Goal: Check status: Check status

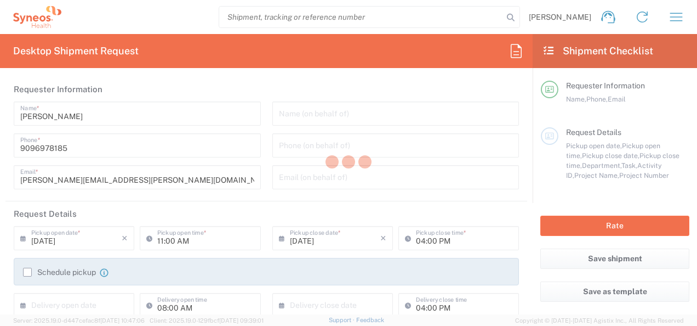
type input "Department"
type input "Mahārāshtra"
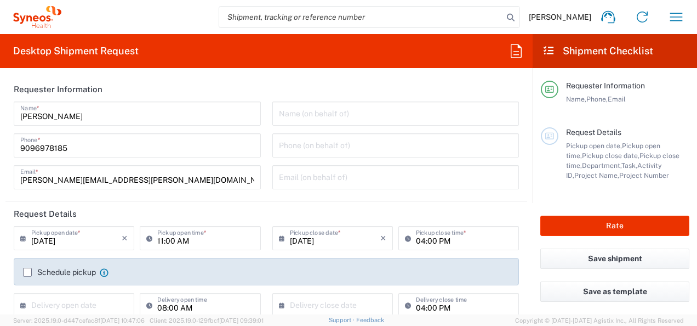
type input "India"
type input "Syneos Health India Private Limited"
click at [670, 16] on icon "button" at bounding box center [677, 17] width 18 height 18
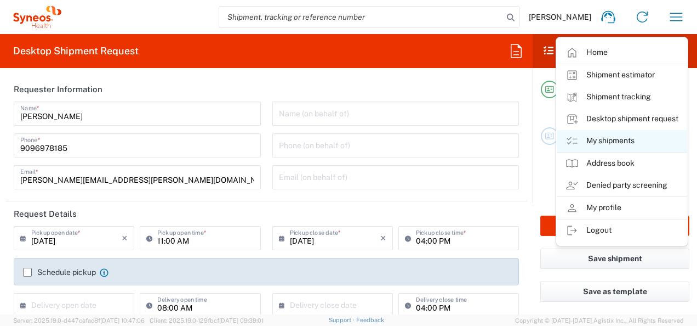
click at [619, 139] on link "My shipments" at bounding box center [622, 141] width 131 height 22
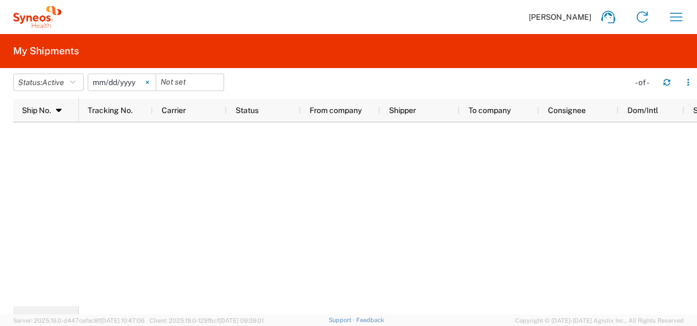
click at [155, 81] on svg-icon at bounding box center [147, 82] width 16 height 16
click at [64, 86] on span "Active" at bounding box center [53, 82] width 22 height 9
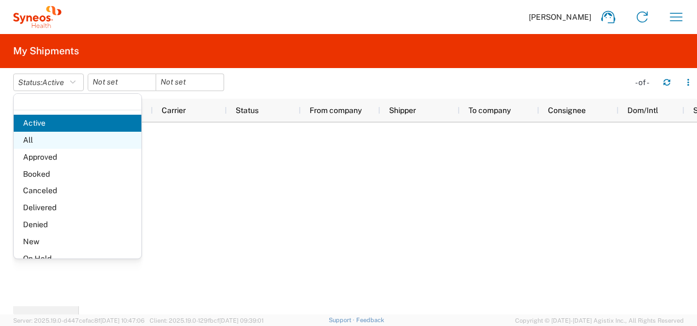
click at [55, 134] on span "All" at bounding box center [78, 140] width 128 height 17
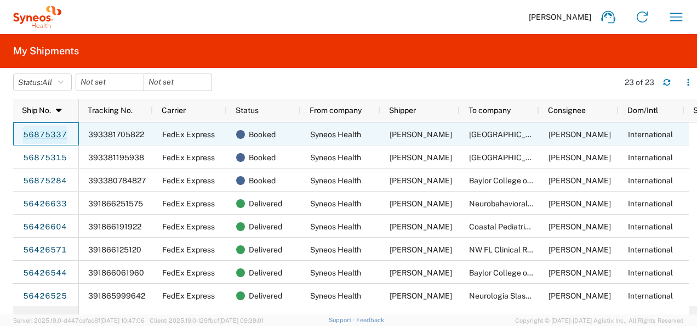
click at [56, 134] on link "56875337" at bounding box center [44, 135] width 45 height 18
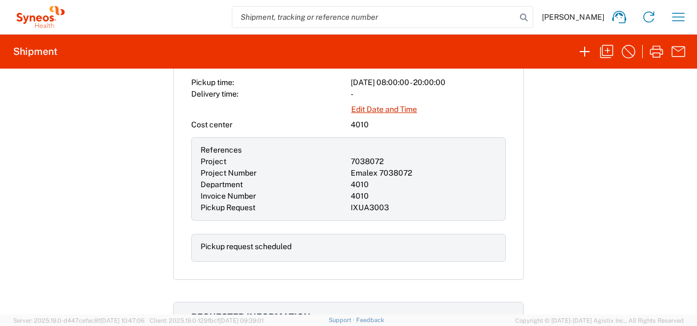
scroll to position [416, 0]
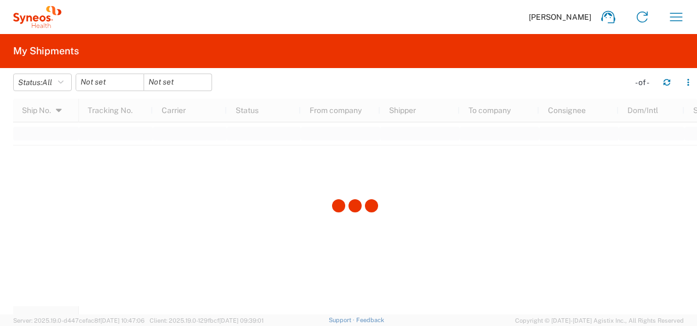
click at [667, 259] on div at bounding box center [355, 207] width 684 height 216
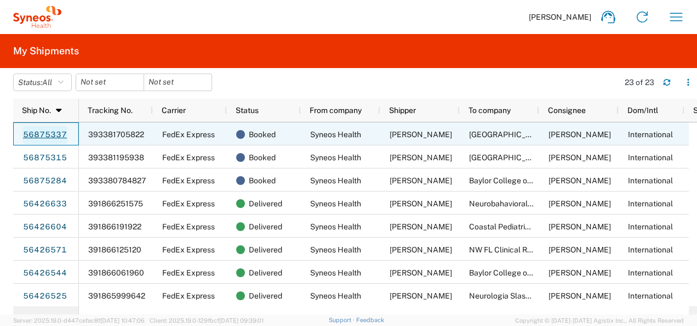
click at [50, 133] on link "56875337" at bounding box center [44, 135] width 45 height 18
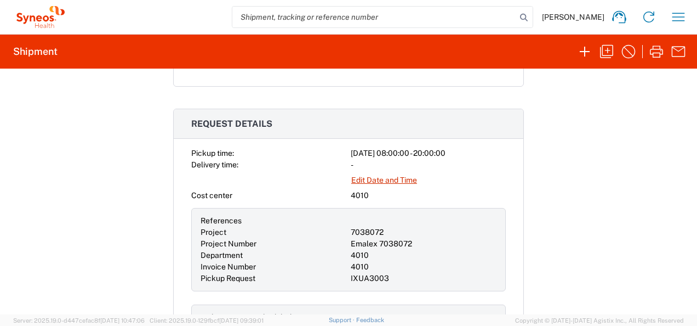
scroll to position [342, 0]
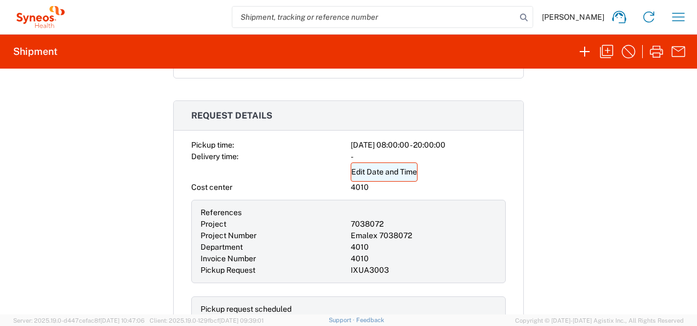
click at [390, 165] on link "Edit Date and Time" at bounding box center [384, 171] width 67 height 19
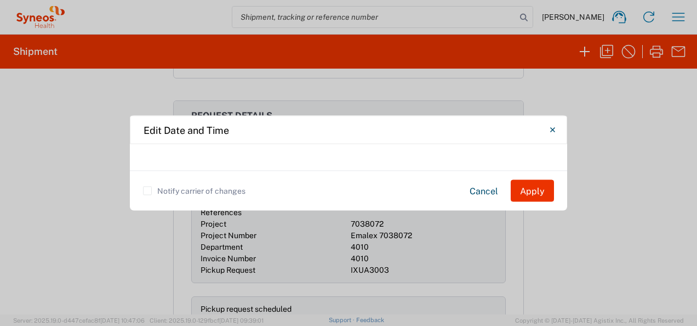
click at [492, 171] on div at bounding box center [349, 157] width 438 height 26
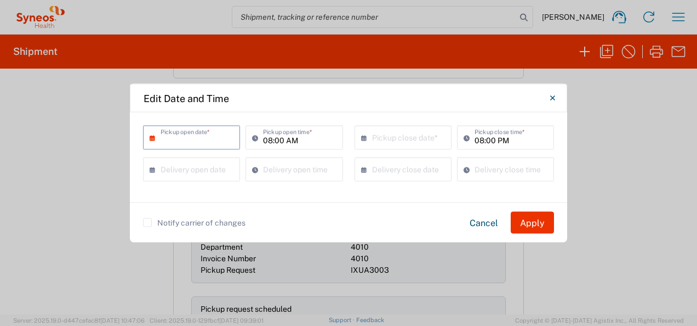
click at [207, 136] on input "text" at bounding box center [194, 136] width 67 height 19
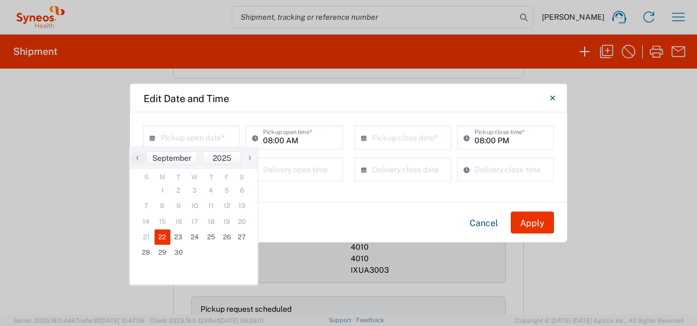
click at [165, 241] on span "22" at bounding box center [163, 236] width 16 height 15
type input "[DATE]"
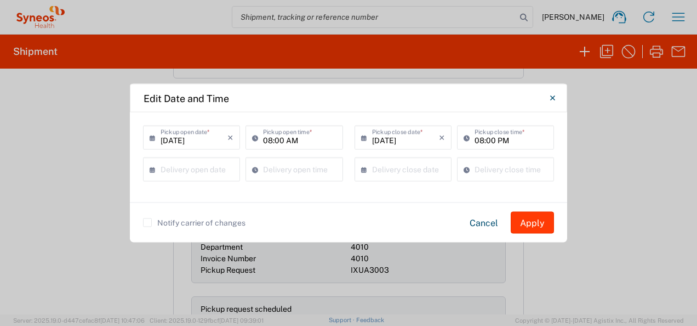
click at [541, 228] on button "Apply" at bounding box center [532, 223] width 43 height 22
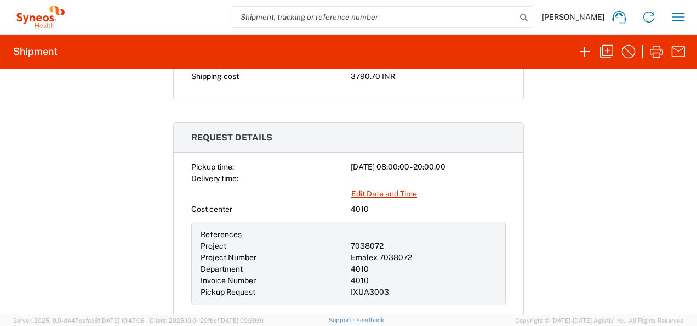
scroll to position [315, 0]
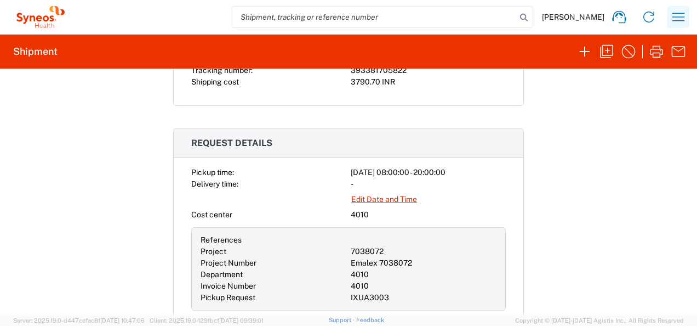
click at [679, 11] on icon "button" at bounding box center [679, 17] width 18 height 18
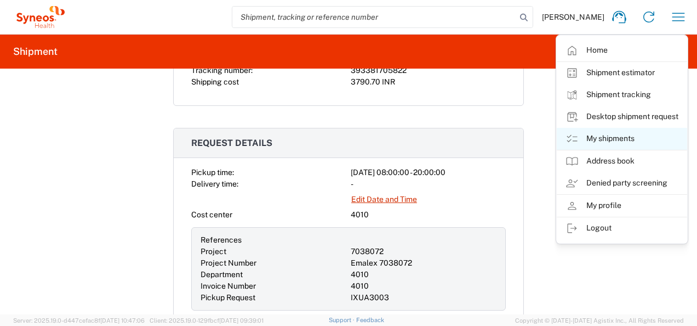
click at [609, 133] on link "My shipments" at bounding box center [622, 139] width 131 height 22
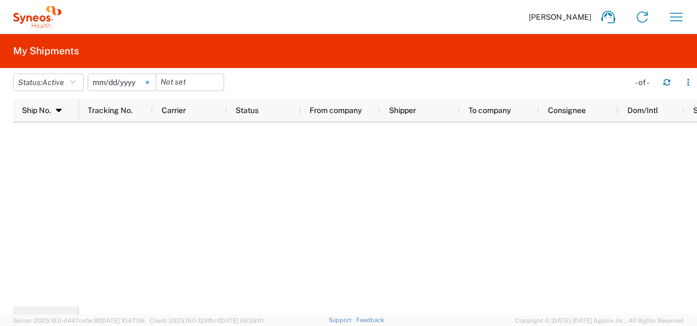
click at [154, 81] on svg-icon at bounding box center [147, 82] width 16 height 16
click at [59, 81] on span "Active" at bounding box center [53, 82] width 22 height 9
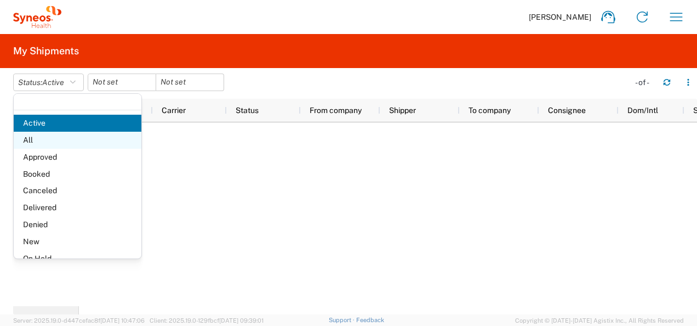
click at [50, 138] on span "All" at bounding box center [78, 140] width 128 height 17
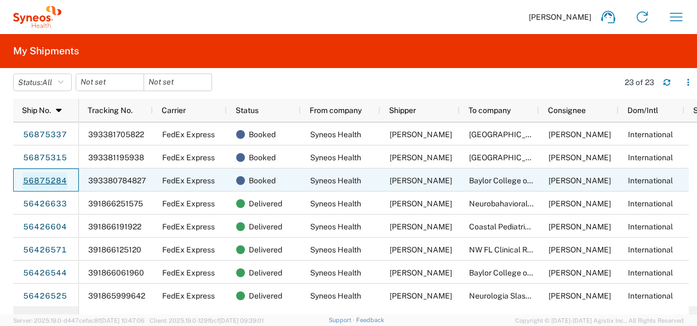
click at [56, 176] on link "56875284" at bounding box center [44, 181] width 45 height 18
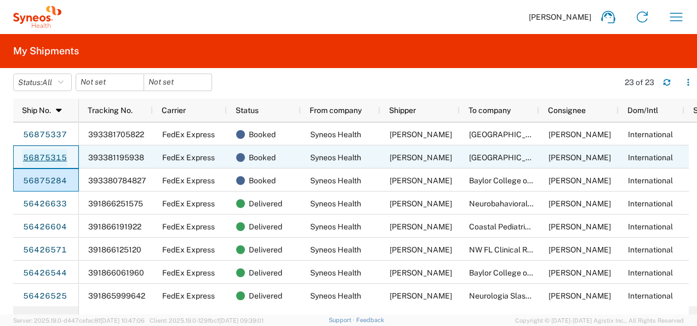
click at [58, 161] on link "56875315" at bounding box center [44, 158] width 45 height 18
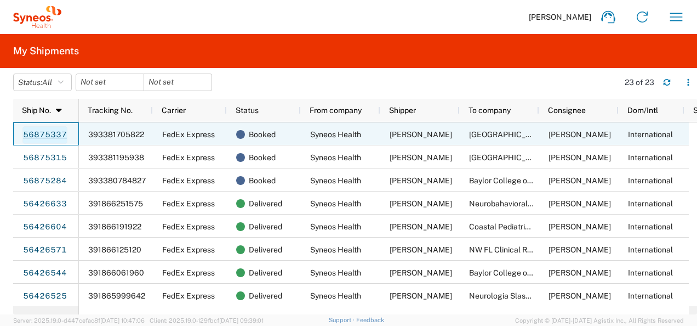
click at [58, 136] on link "56875337" at bounding box center [44, 135] width 45 height 18
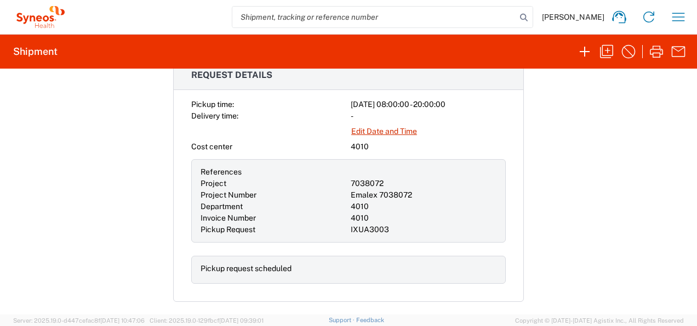
scroll to position [410, 0]
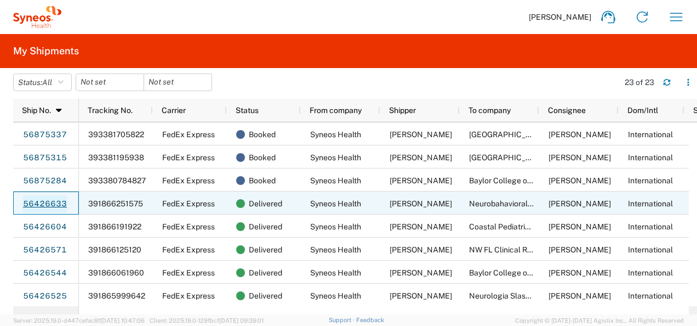
click at [57, 197] on link "56426633" at bounding box center [44, 204] width 45 height 18
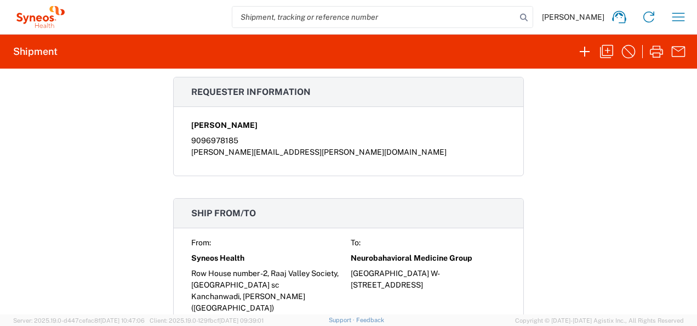
scroll to position [631, 0]
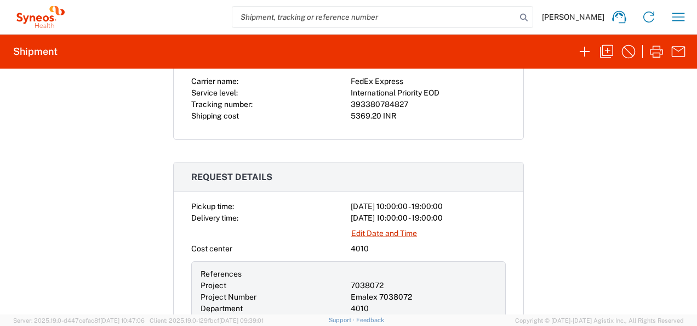
scroll to position [324, 0]
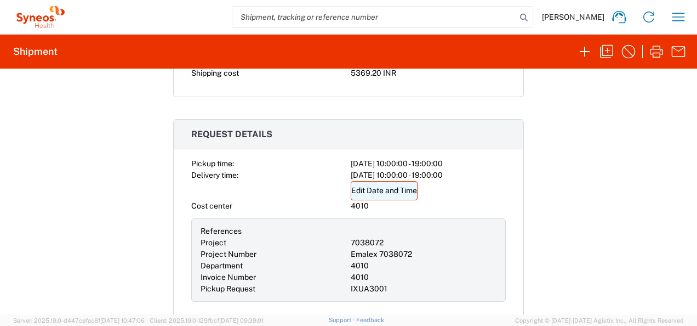
click at [382, 191] on link "Edit Date and Time" at bounding box center [384, 190] width 67 height 19
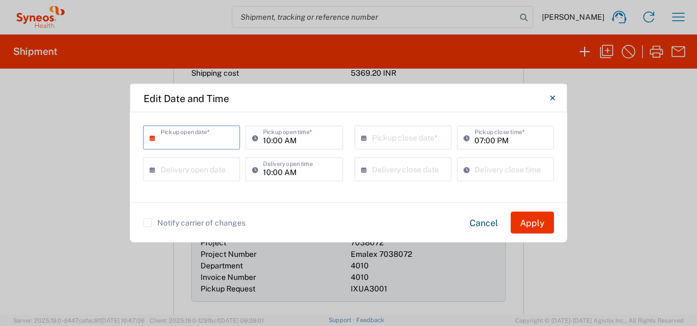
click at [201, 143] on input "text" at bounding box center [194, 136] width 67 height 19
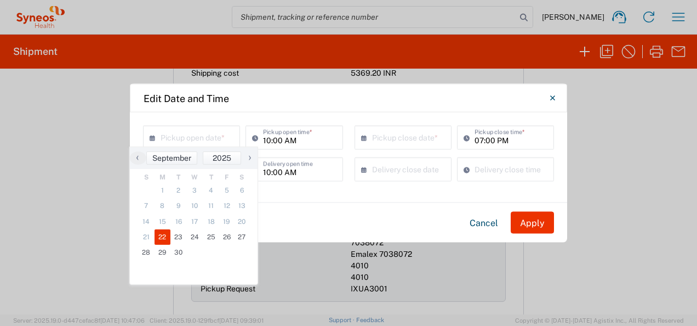
click at [165, 238] on span "22" at bounding box center [163, 236] width 16 height 15
type input "[DATE]"
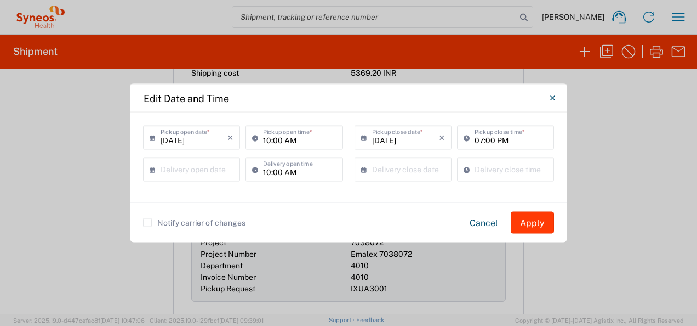
click at [540, 224] on button "Apply" at bounding box center [532, 223] width 43 height 22
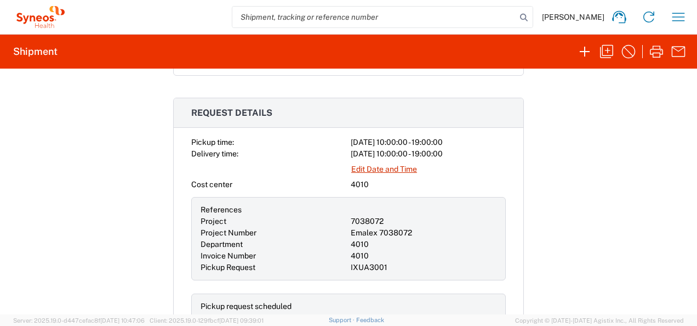
scroll to position [340, 0]
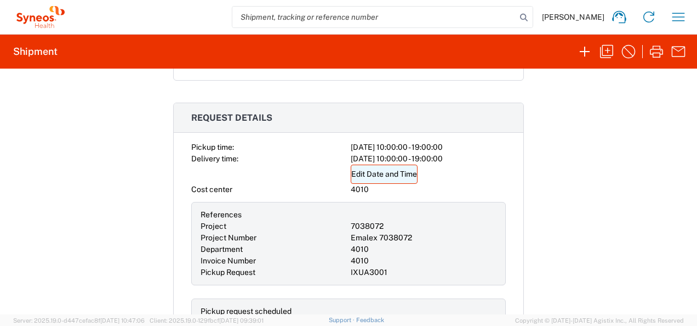
click at [407, 178] on link "Edit Date and Time" at bounding box center [384, 174] width 67 height 19
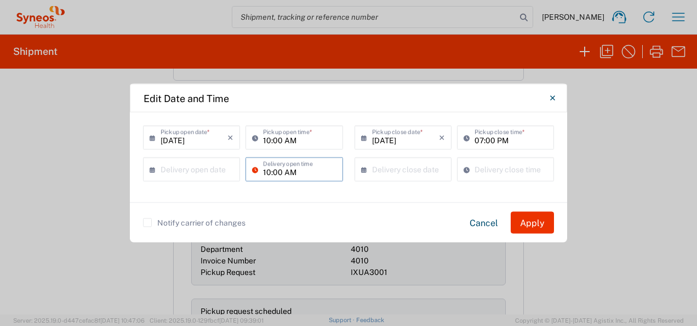
click at [304, 171] on input "10:00 AM" at bounding box center [299, 168] width 73 height 19
click at [304, 171] on input ":00 AM" at bounding box center [299, 168] width 73 height 19
type input ":"
click at [533, 226] on button "Apply" at bounding box center [532, 223] width 43 height 22
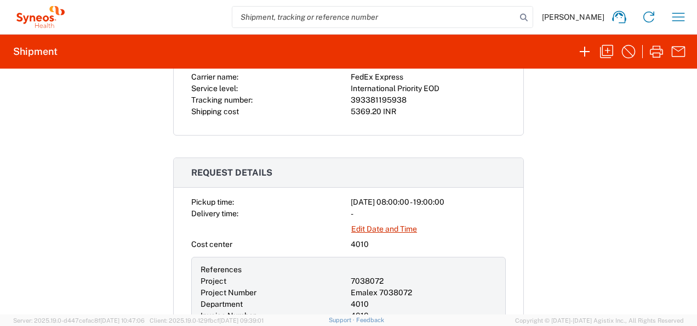
scroll to position [296, 0]
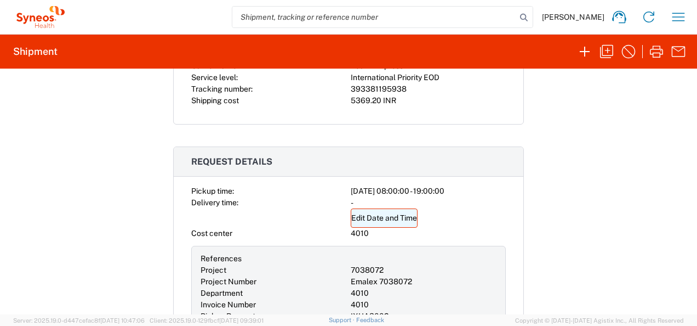
click at [384, 219] on link "Edit Date and Time" at bounding box center [384, 217] width 67 height 19
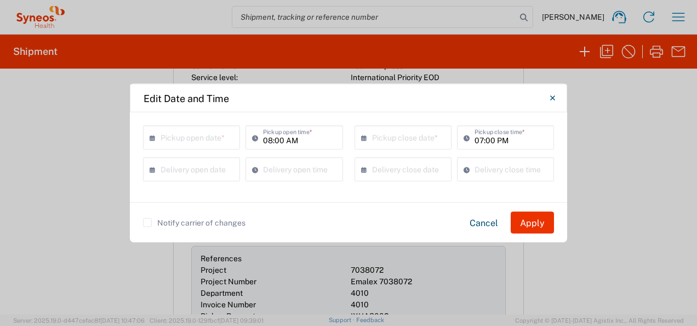
click at [195, 135] on input "text" at bounding box center [194, 136] width 67 height 19
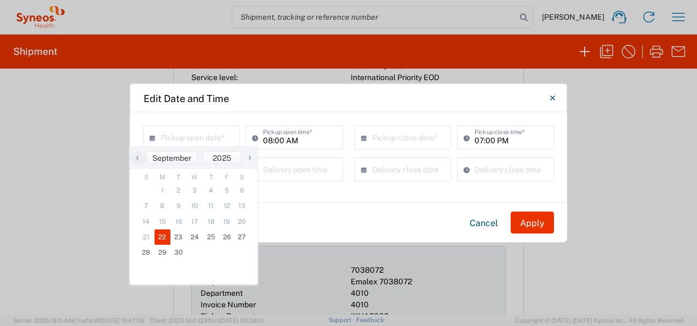
click at [163, 241] on span "22" at bounding box center [163, 236] width 16 height 15
type input "[DATE]"
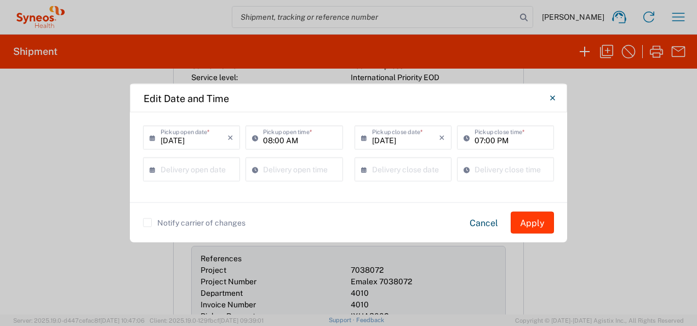
click at [543, 225] on button "Apply" at bounding box center [532, 223] width 43 height 22
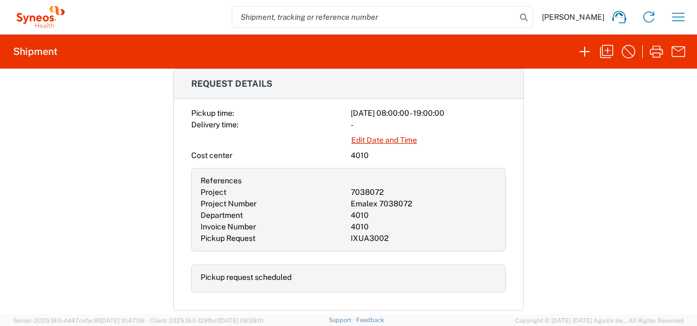
scroll to position [385, 0]
